Goal: Task Accomplishment & Management: Use online tool/utility

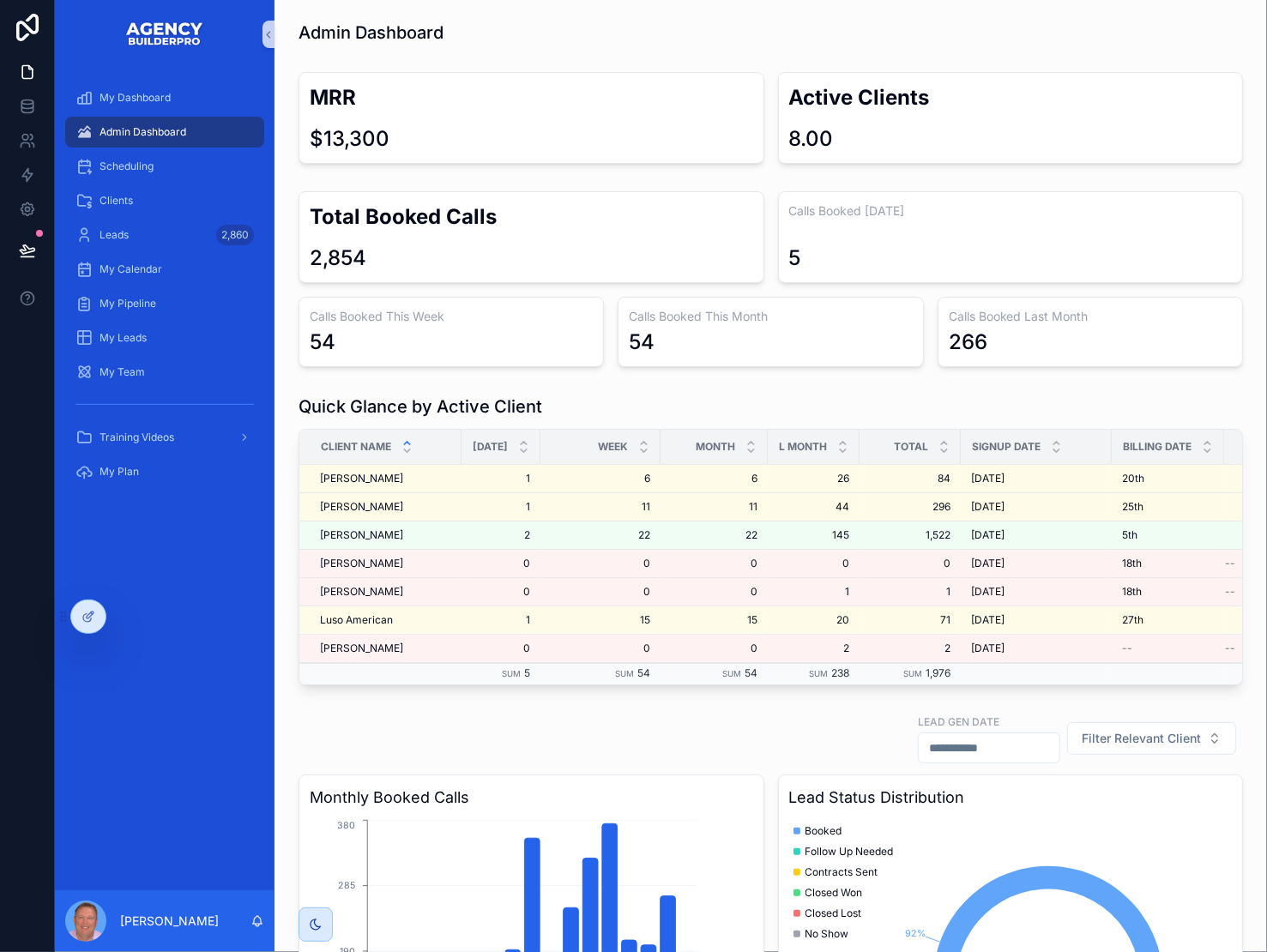
scroll to position [41, 0]
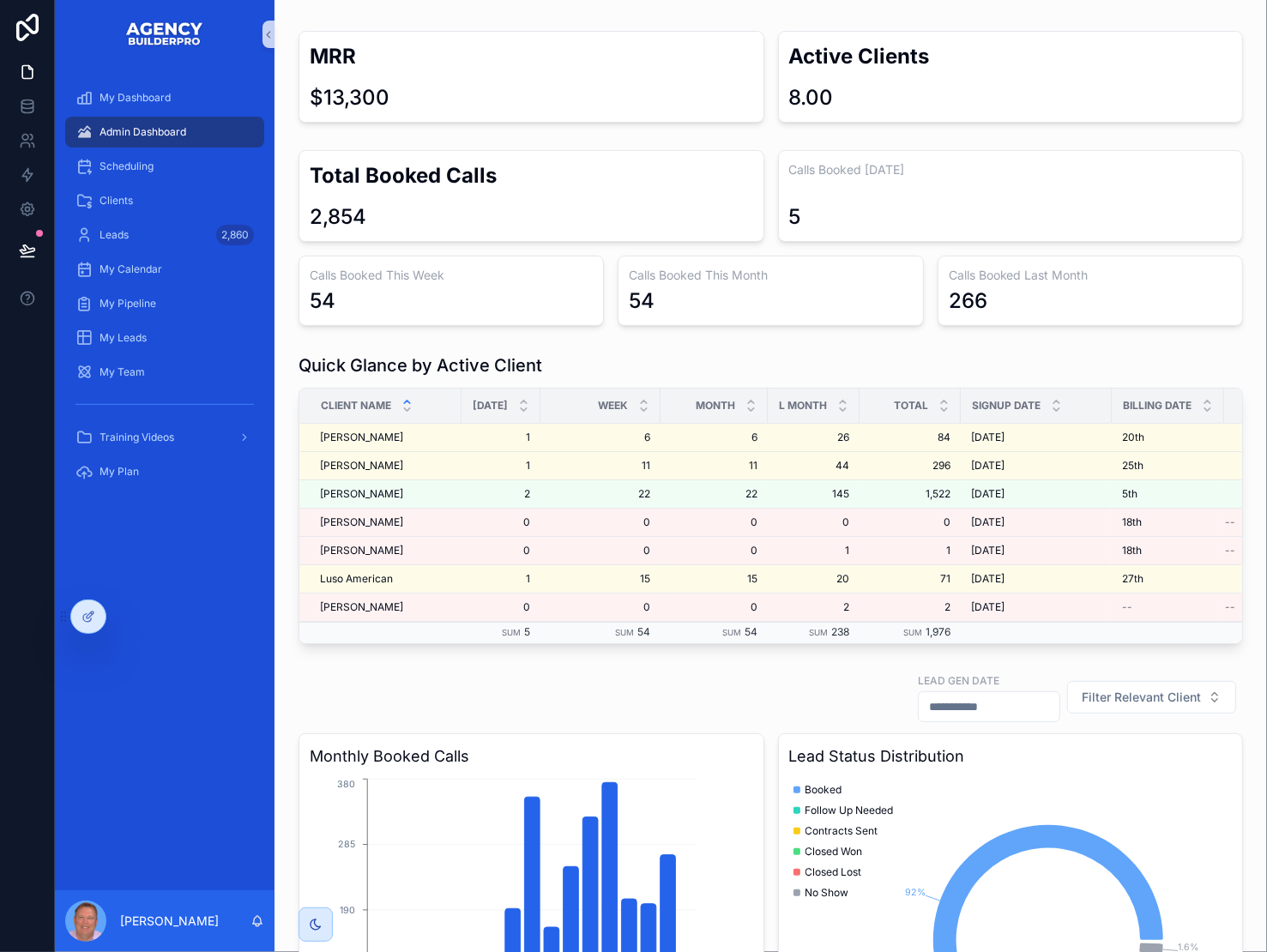
click at [162, 139] on span "Admin Dashboard" at bounding box center [142, 132] width 86 height 14
click at [154, 173] on span "Scheduling" at bounding box center [127, 167] width 54 height 14
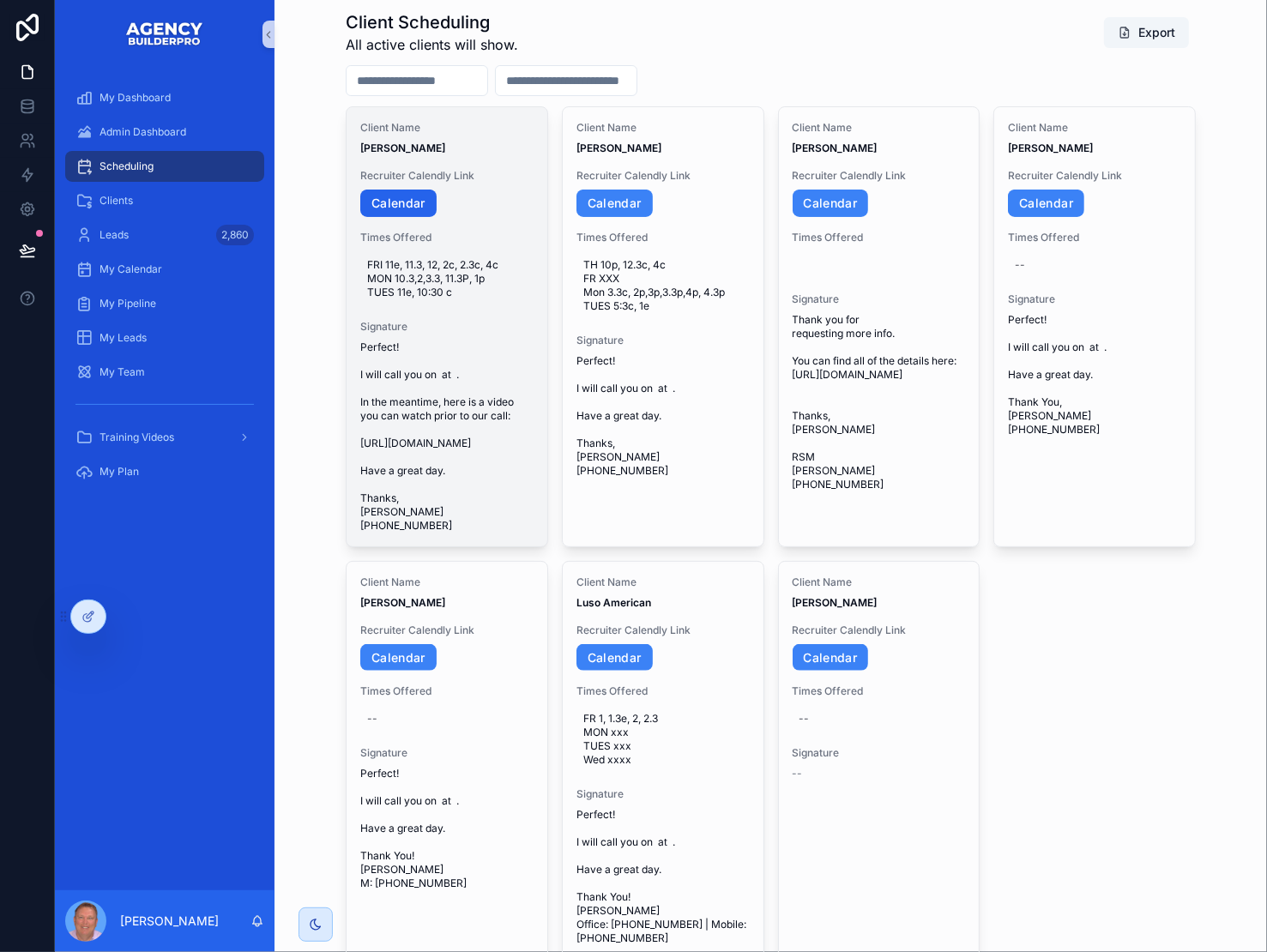
click at [415, 217] on link "Calendar" at bounding box center [397, 203] width 76 height 27
click at [525, 444] on icon "scrollable content" at bounding box center [520, 437] width 14 height 14
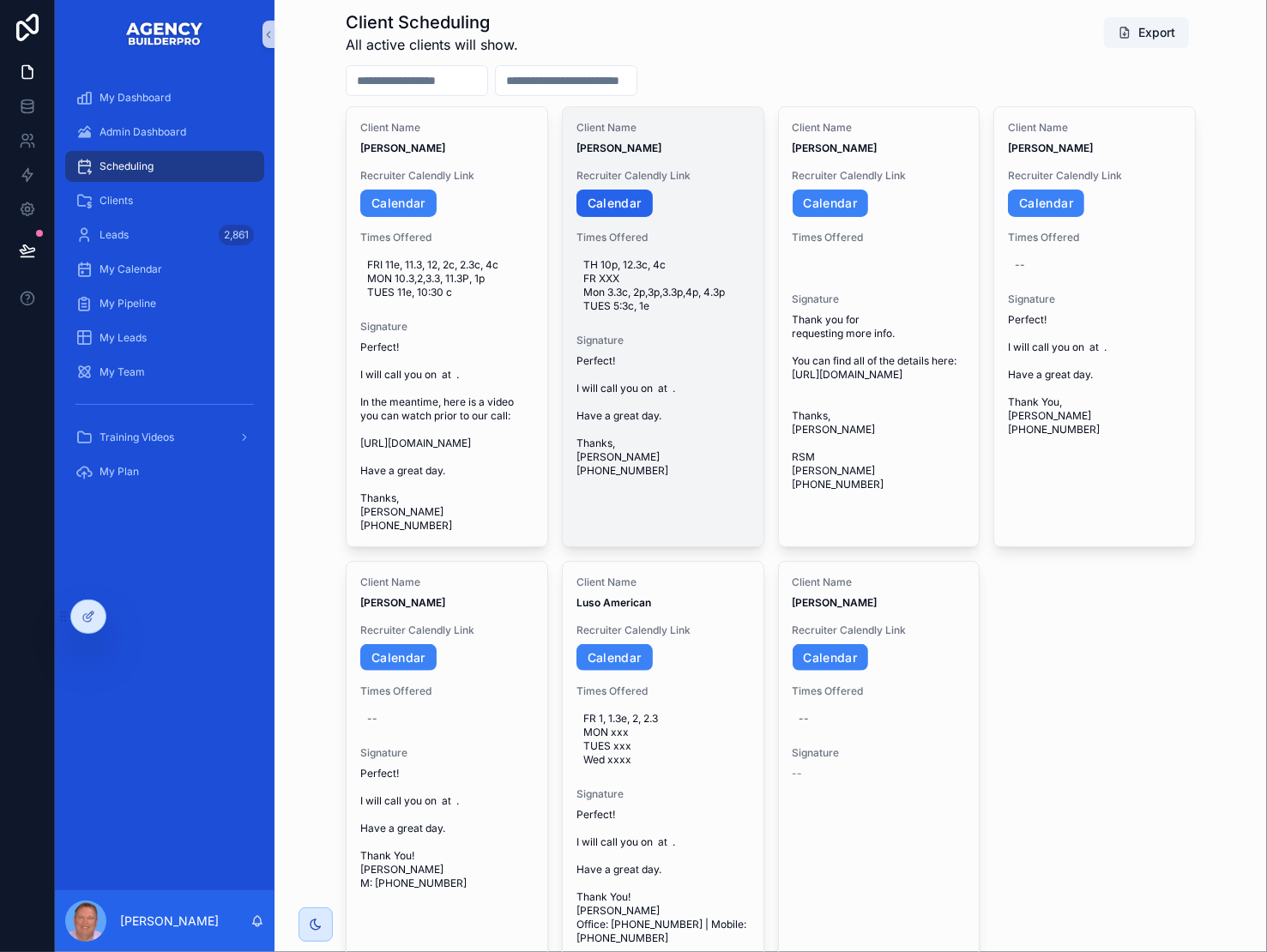
click at [646, 217] on link "Calendar" at bounding box center [614, 203] width 76 height 27
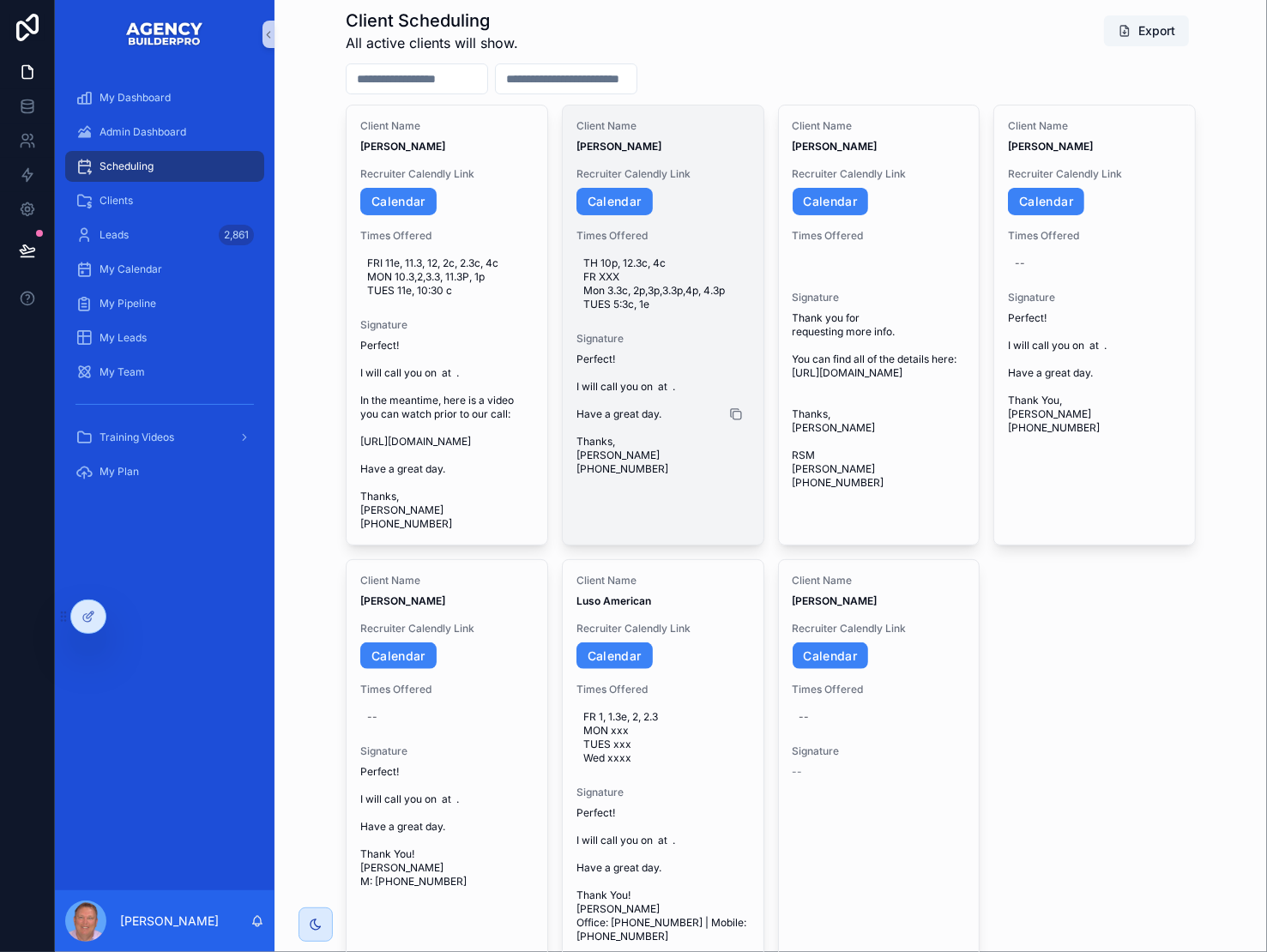
click at [742, 421] on icon "scrollable content" at bounding box center [736, 414] width 14 height 14
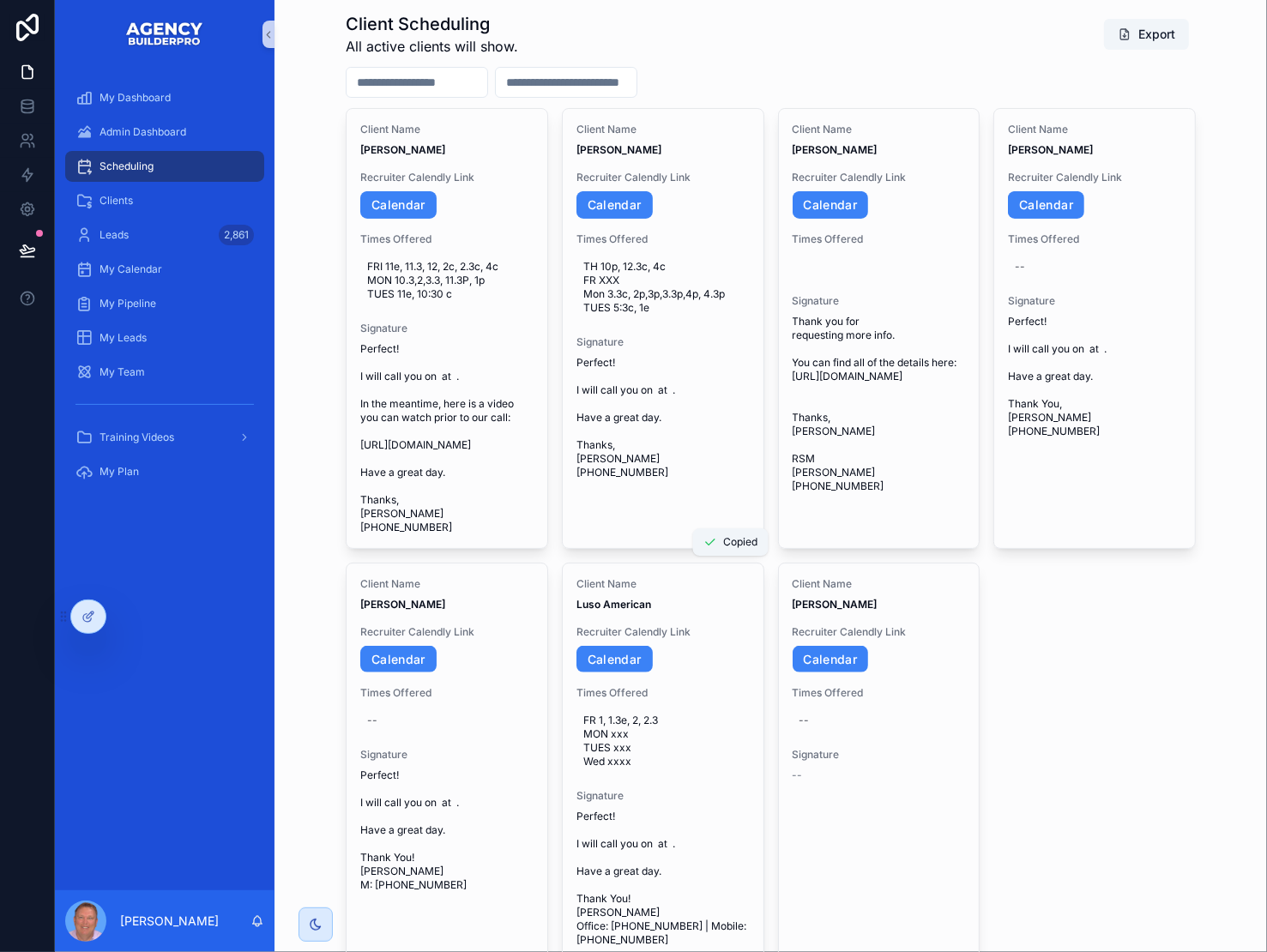
scroll to position [41, 0]
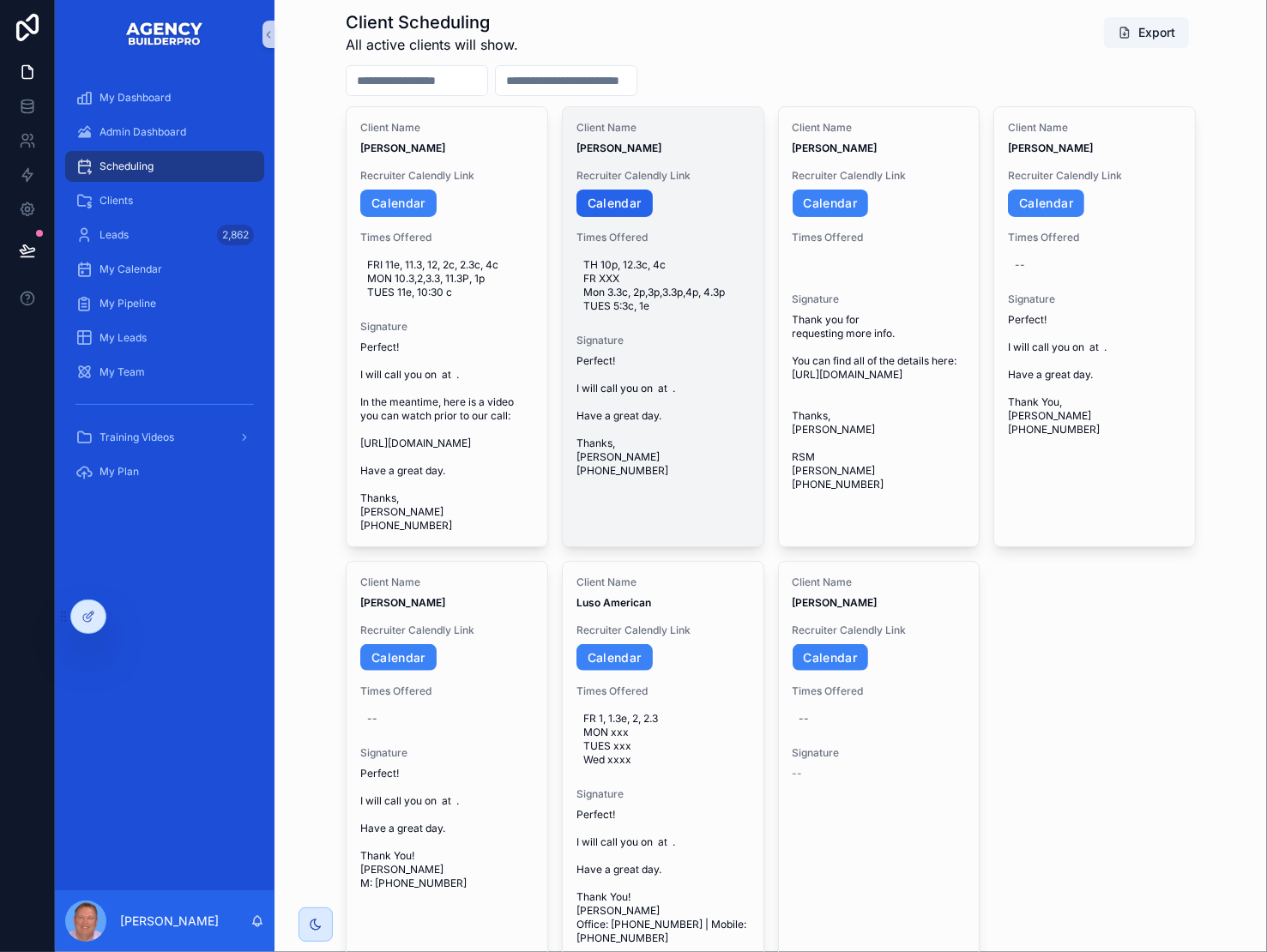
click at [643, 217] on link "Calendar" at bounding box center [614, 203] width 76 height 27
click at [740, 420] on icon "scrollable content" at bounding box center [736, 416] width 8 height 8
